Goal: Information Seeking & Learning: Learn about a topic

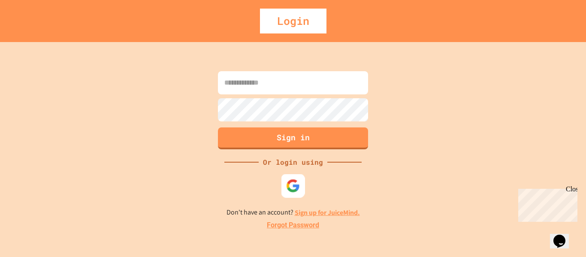
type input "**********"
click at [290, 188] on img at bounding box center [293, 185] width 14 height 14
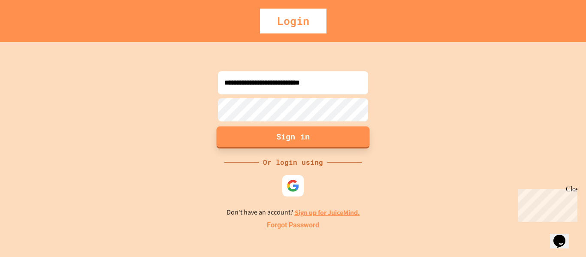
click at [314, 132] on button "Sign in" at bounding box center [293, 137] width 153 height 22
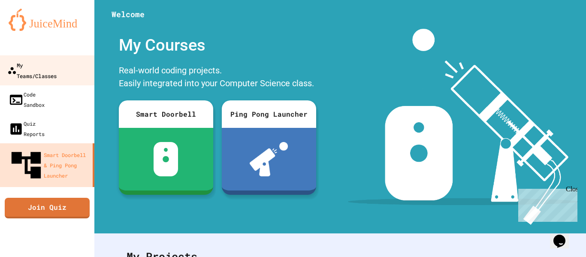
click at [70, 70] on link "My Teams/Classes" at bounding box center [47, 70] width 97 height 30
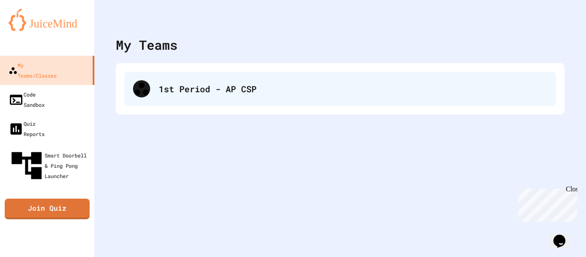
click at [175, 99] on div "1st Period - AP CSP" at bounding box center [340, 89] width 432 height 34
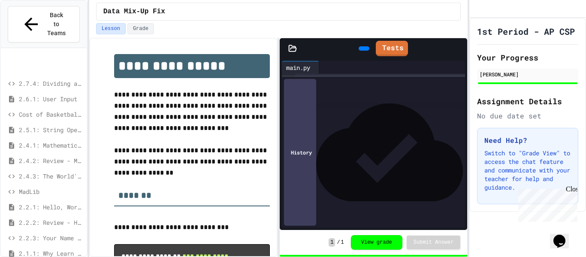
scroll to position [66, 0]
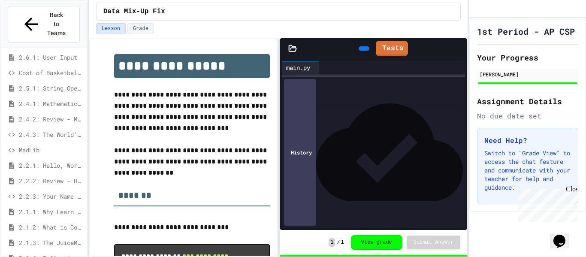
click at [71, 161] on span "2.2.1: Hello, World!" at bounding box center [51, 165] width 64 height 9
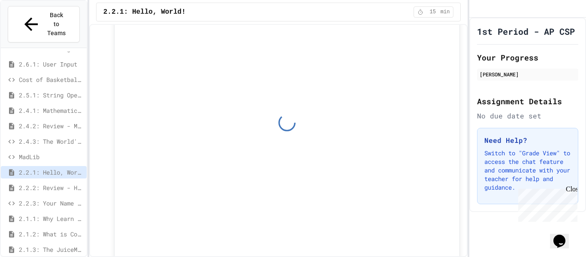
scroll to position [4525, 0]
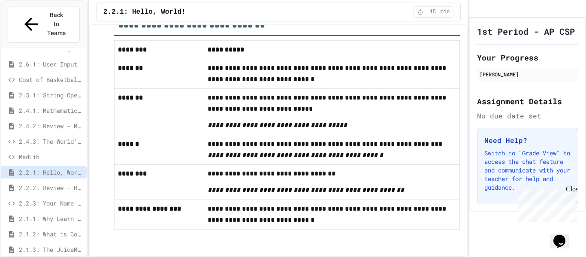
click at [57, 183] on span "2.2.2: Review - Hello, World!" at bounding box center [51, 187] width 64 height 9
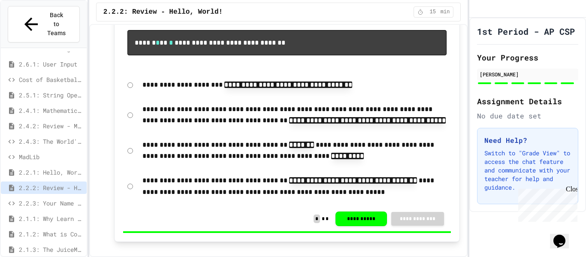
scroll to position [722, 0]
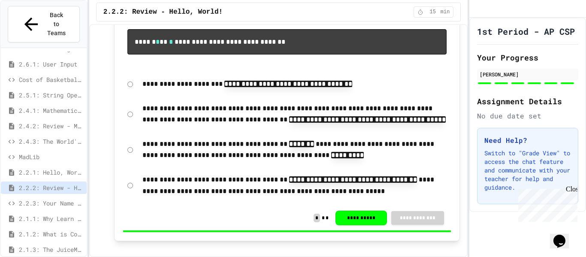
click at [64, 199] on span "2.2.3: Your Name and Favorite Movie" at bounding box center [51, 203] width 64 height 9
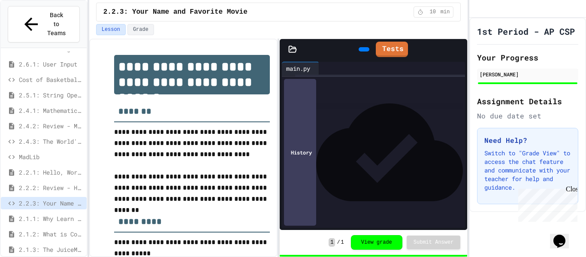
scroll to position [131, 0]
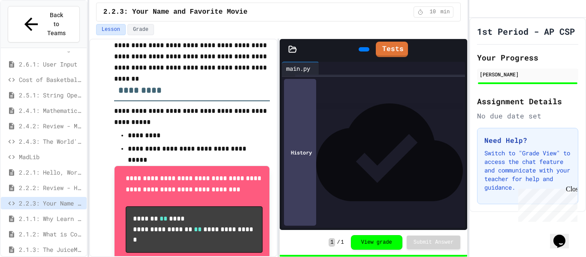
click at [60, 106] on span "2.4.1: Mathematical Operators" at bounding box center [51, 110] width 64 height 9
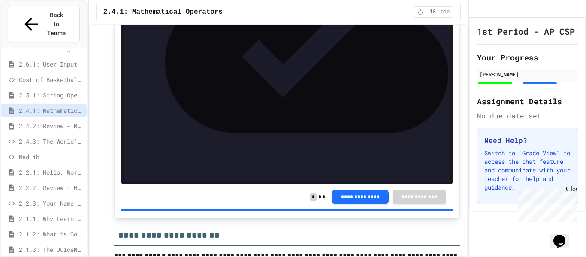
scroll to position [3445, 0]
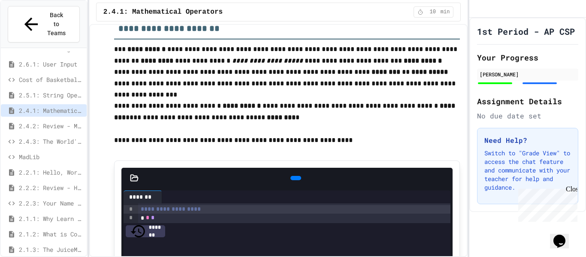
click at [47, 121] on span "2.4.2: Review - Mathematical Operators" at bounding box center [51, 125] width 64 height 9
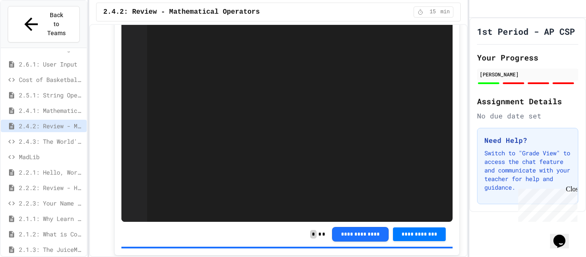
scroll to position [1444, 0]
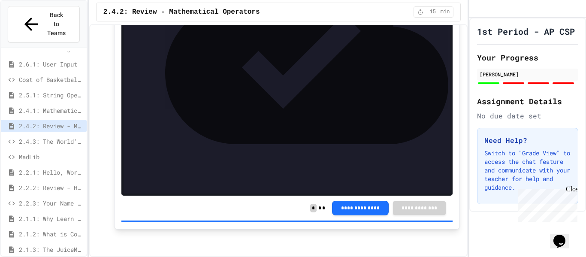
click at [52, 137] on span "2.4.3: The World's Worst [PERSON_NAME] Market" at bounding box center [51, 141] width 64 height 9
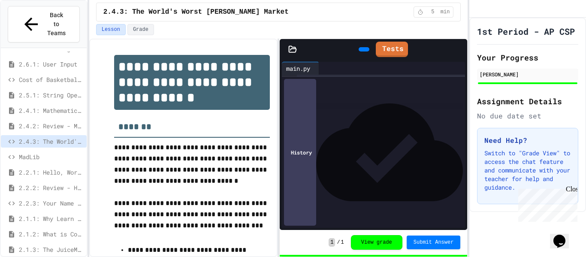
scroll to position [66, 0]
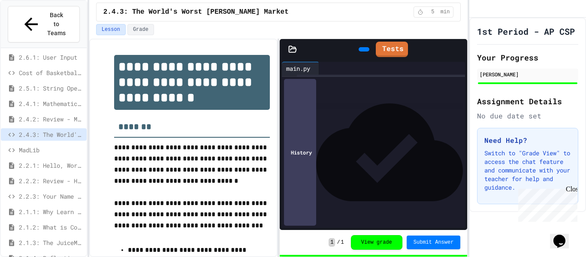
click at [43, 252] on div "2.1.4: Reflection - Evolving Technology" at bounding box center [44, 258] width 86 height 12
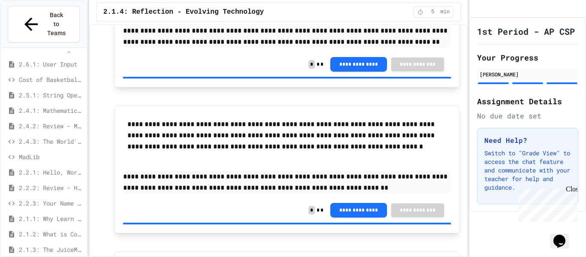
scroll to position [421, 0]
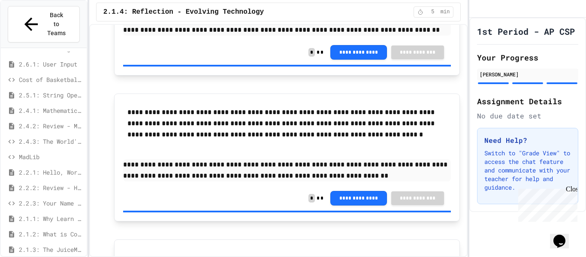
click at [62, 60] on span "2.6.1: User Input" at bounding box center [51, 64] width 64 height 9
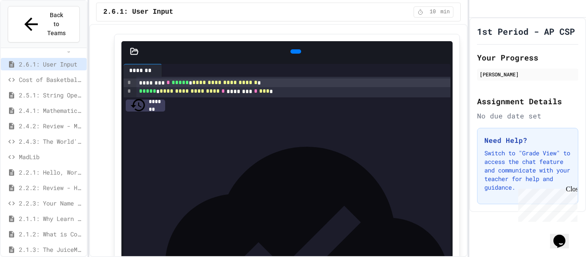
scroll to position [905, 0]
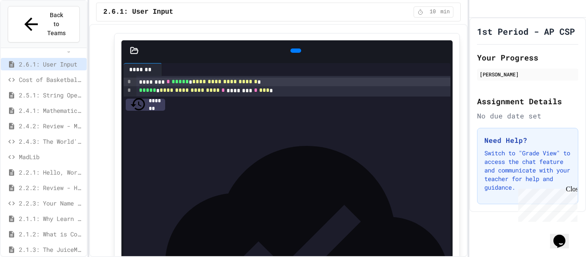
click at [48, 152] on span "MadLib" at bounding box center [51, 156] width 64 height 9
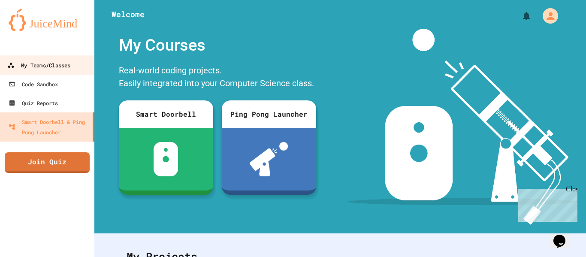
click at [67, 60] on div "My Teams/Classes" at bounding box center [38, 65] width 63 height 11
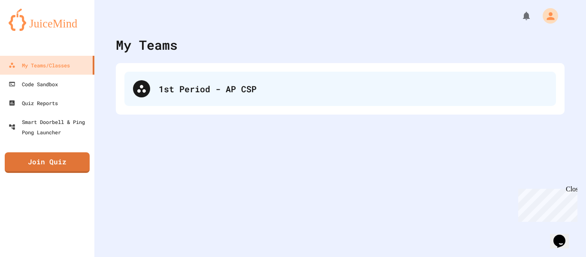
click at [198, 85] on div "1st Period - AP CSP" at bounding box center [353, 88] width 389 height 13
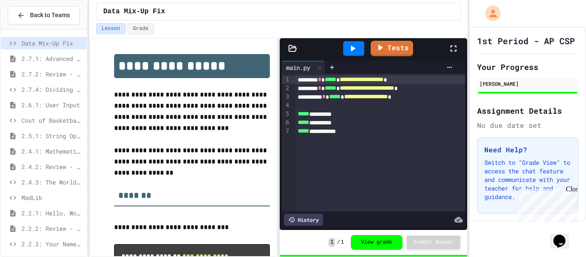
click at [383, 123] on div "**********" at bounding box center [380, 122] width 170 height 9
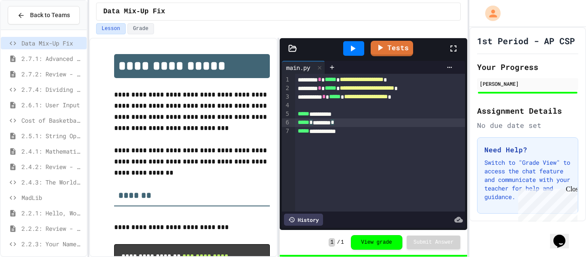
click at [384, 129] on div "**********" at bounding box center [380, 131] width 170 height 9
click at [53, 127] on div "Cost of Basketballs" at bounding box center [44, 121] width 86 height 15
click at [34, 118] on span "Cost of Basketballs" at bounding box center [52, 120] width 62 height 9
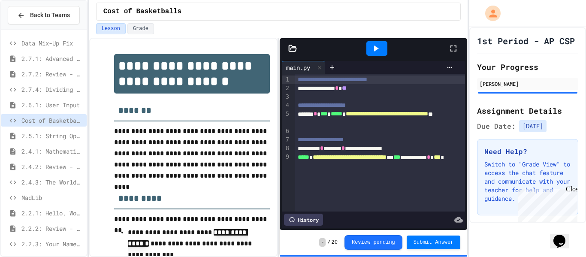
click at [379, 48] on icon at bounding box center [376, 48] width 10 height 10
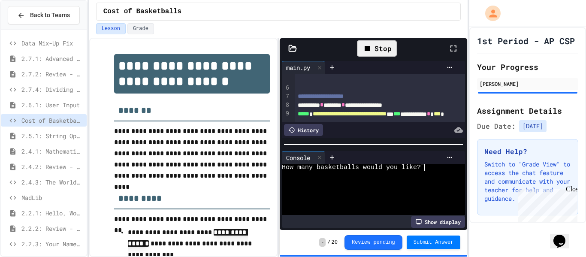
scroll to position [50, 0]
